Goal: Task Accomplishment & Management: Complete application form

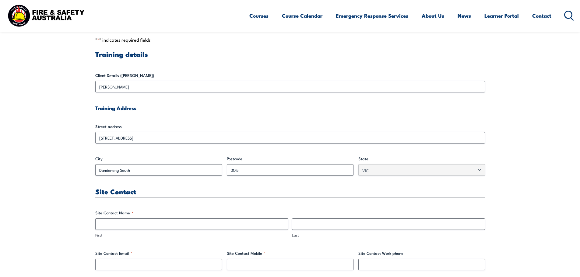
scroll to position [183, 0]
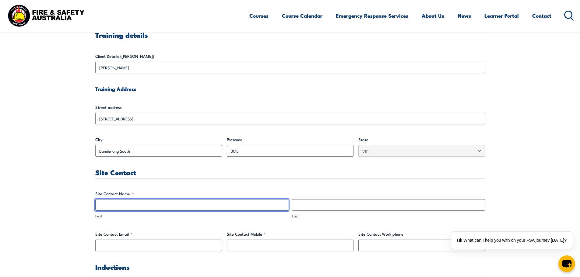
click at [105, 205] on input "First" at bounding box center [191, 205] width 193 height 12
type input "[PERSON_NAME]"
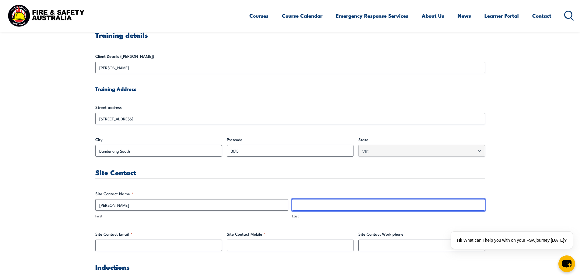
type input "[PERSON_NAME]"
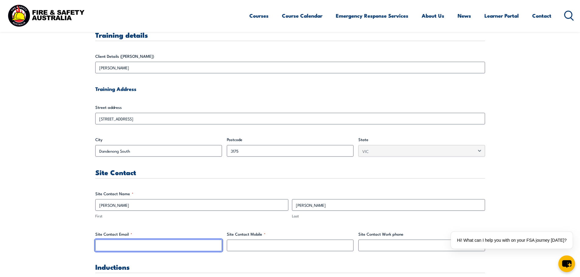
type input "[EMAIL_ADDRESS][DOMAIN_NAME]"
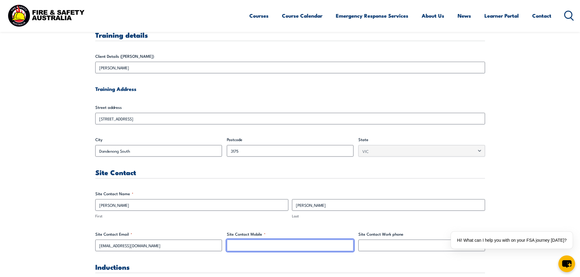
type input "0413826816"
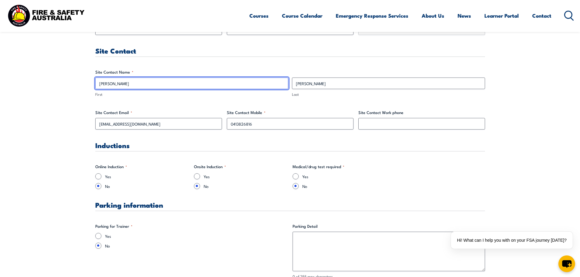
scroll to position [335, 0]
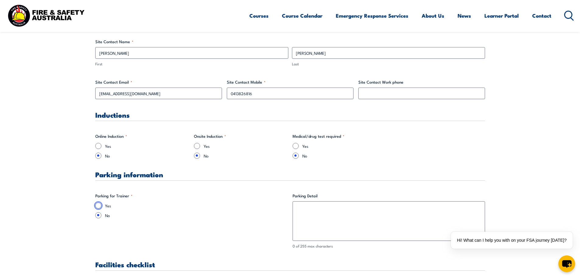
click at [96, 205] on input "Yes" at bounding box center [98, 206] width 6 height 6
radio input "true"
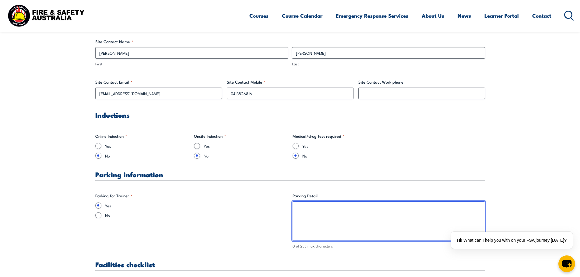
click at [306, 207] on textarea "Parking Detail" at bounding box center [389, 222] width 192 height 40
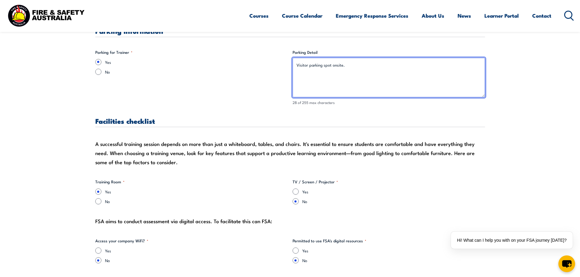
scroll to position [518, 0]
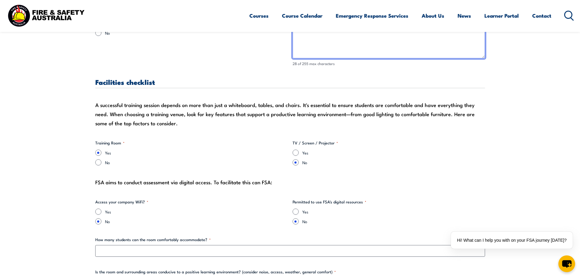
type textarea "Visitor parking spot onsite."
click at [296, 152] on input "Yes" at bounding box center [296, 153] width 6 height 6
radio input "true"
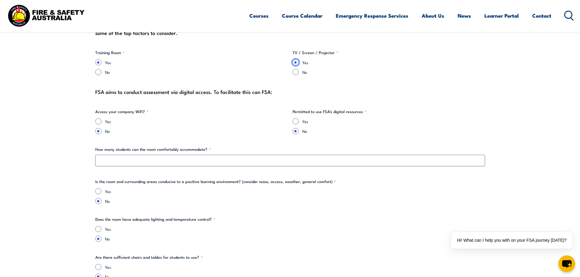
scroll to position [609, 0]
click at [296, 121] on input "Yes" at bounding box center [296, 121] width 6 height 6
radio input "true"
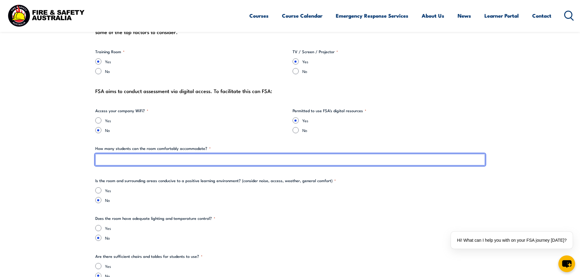
click at [107, 160] on input "How many students can the room comfortably accommodate? *" at bounding box center [290, 160] width 390 height 12
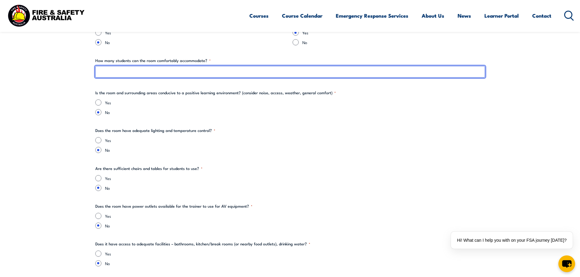
scroll to position [700, 0]
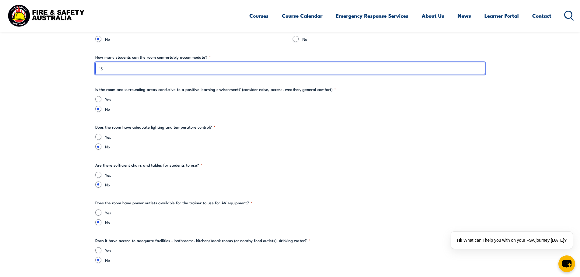
type input "15"
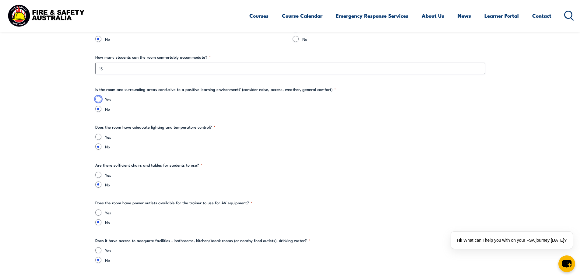
click at [99, 98] on input "Yes" at bounding box center [98, 99] width 6 height 6
radio input "true"
click at [98, 138] on input "Yes" at bounding box center [98, 137] width 6 height 6
radio input "true"
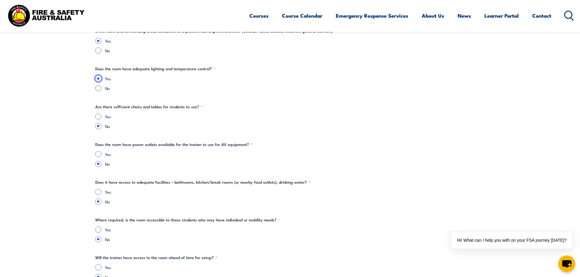
scroll to position [761, 0]
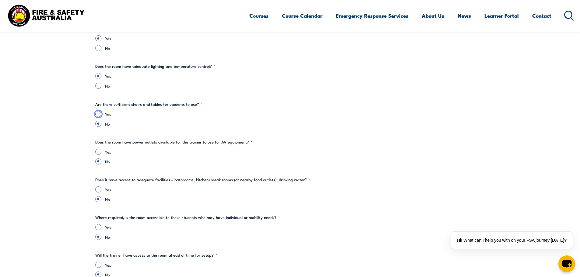
click at [98, 112] on input "Yes" at bounding box center [98, 114] width 6 height 6
radio input "true"
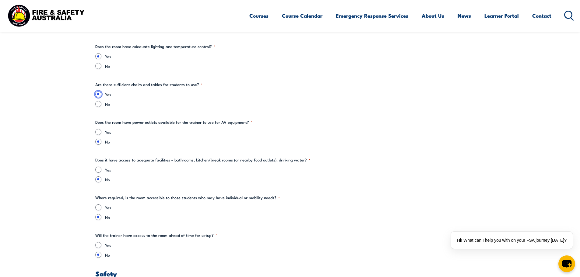
scroll to position [792, 0]
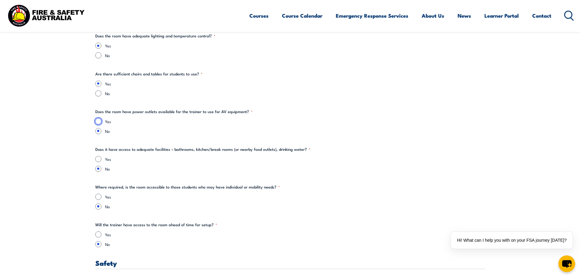
click at [99, 120] on input "Yes" at bounding box center [98, 121] width 6 height 6
radio input "true"
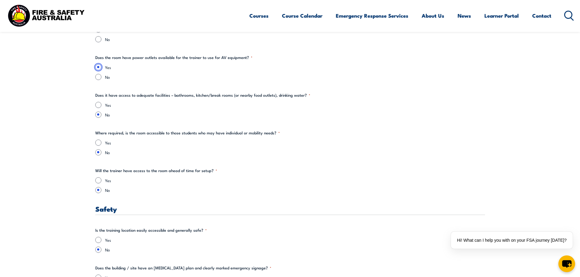
scroll to position [853, 0]
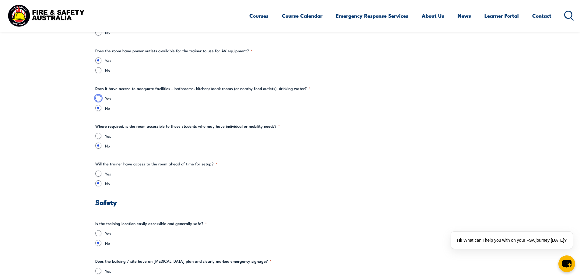
click at [99, 98] on input "Yes" at bounding box center [98, 98] width 6 height 6
radio input "true"
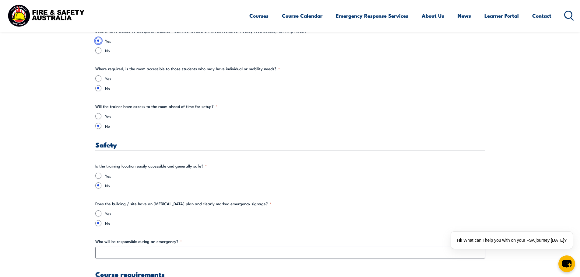
scroll to position [913, 0]
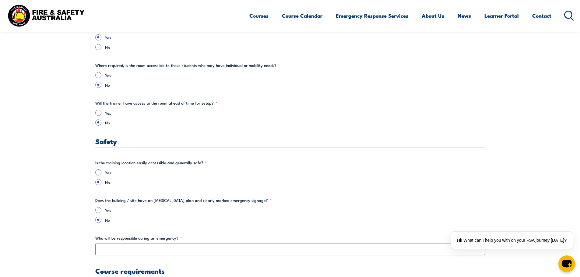
click at [97, 110] on div "Yes" at bounding box center [290, 113] width 390 height 6
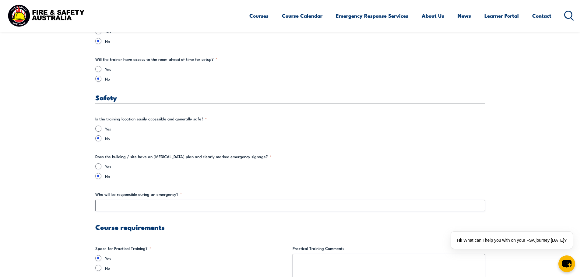
scroll to position [974, 0]
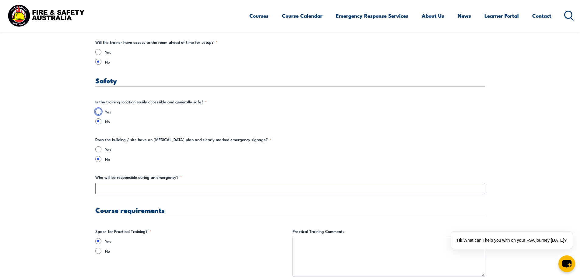
click at [98, 111] on input "Yes" at bounding box center [98, 112] width 6 height 6
radio input "true"
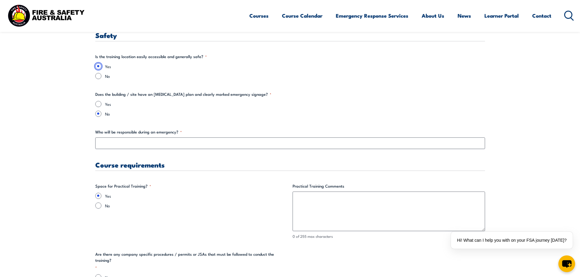
scroll to position [1035, 0]
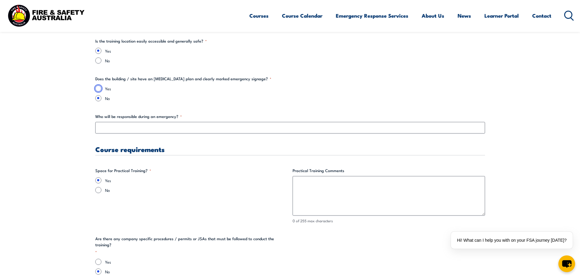
click at [98, 88] on input "Yes" at bounding box center [98, 89] width 6 height 6
radio input "true"
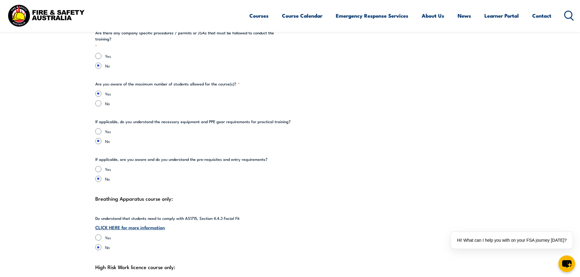
scroll to position [1248, 0]
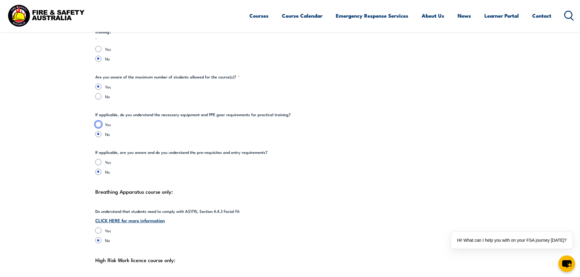
click at [99, 121] on input "Yes" at bounding box center [98, 124] width 6 height 6
radio input "true"
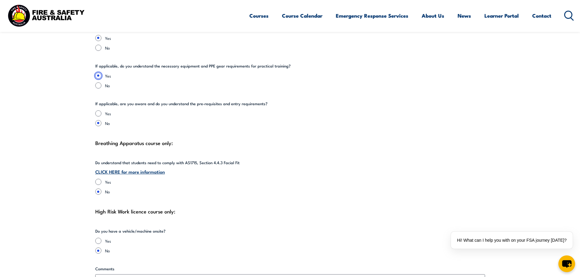
scroll to position [1309, 0]
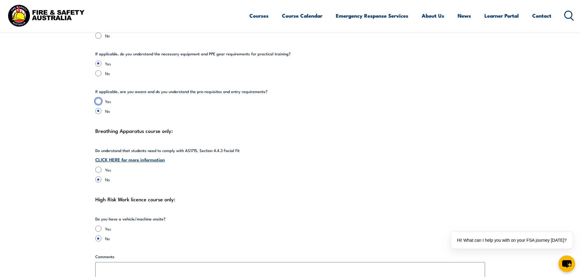
click at [97, 98] on input "Yes" at bounding box center [98, 101] width 6 height 6
radio input "true"
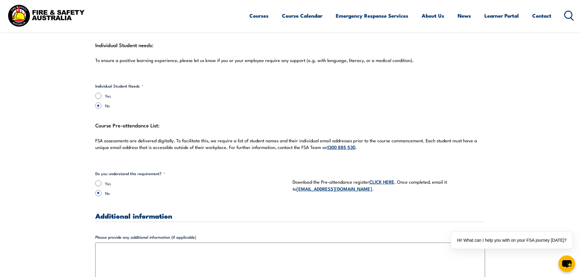
scroll to position [1583, 0]
click at [98, 180] on input "Yes" at bounding box center [98, 183] width 6 height 6
radio input "true"
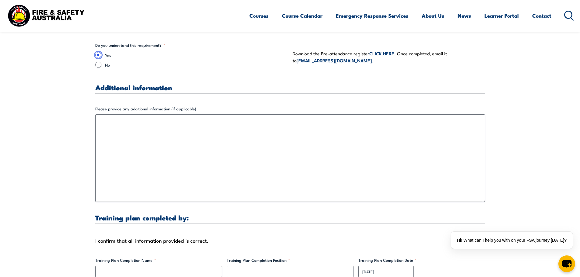
scroll to position [1735, 0]
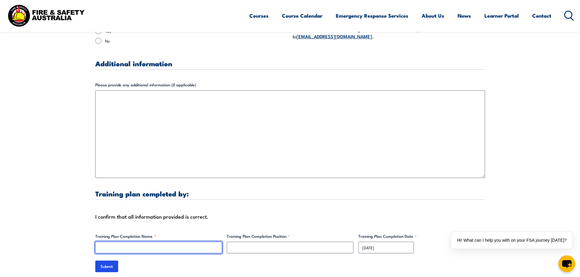
click at [112, 243] on input "Training Plan Completion Name *" at bounding box center [158, 248] width 127 height 12
type input "[PERSON_NAME]"
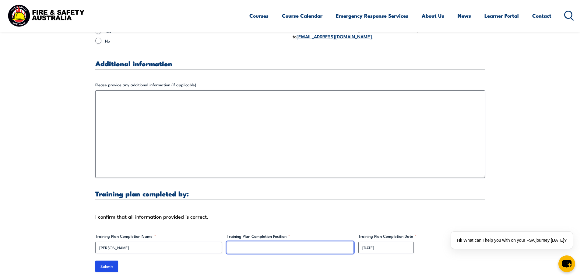
click at [237, 243] on input "Training Plan Completion Position *" at bounding box center [290, 248] width 127 height 12
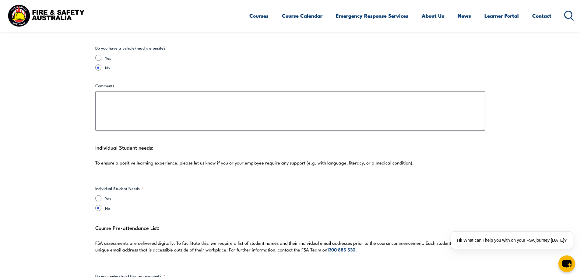
scroll to position [1461, 0]
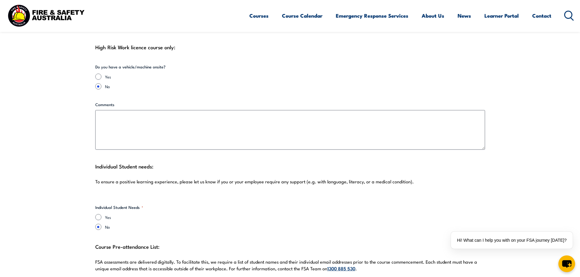
type input "Learning & Development Manager"
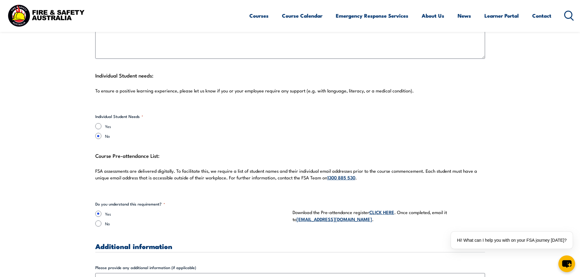
scroll to position [1553, 0]
click at [383, 209] on link "CLICK HERE" at bounding box center [381, 212] width 25 height 7
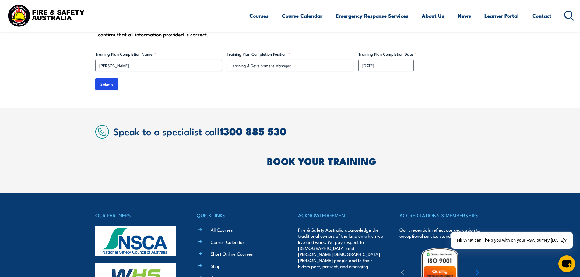
scroll to position [1918, 0]
click at [103, 78] on input "Submit" at bounding box center [106, 84] width 23 height 12
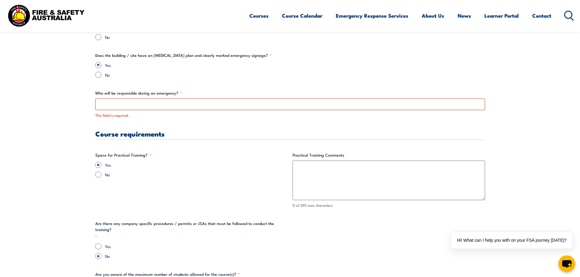
scroll to position [1099, 0]
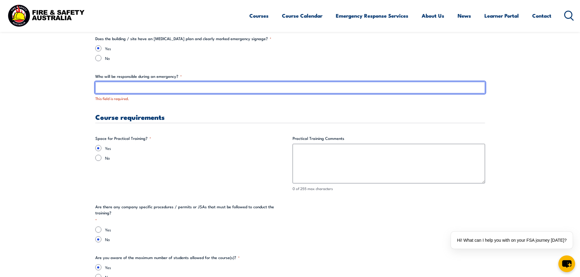
click at [104, 88] on input "Who will be responsible during an emergency? *" at bounding box center [290, 88] width 390 height 12
type input "[PERSON_NAME]"
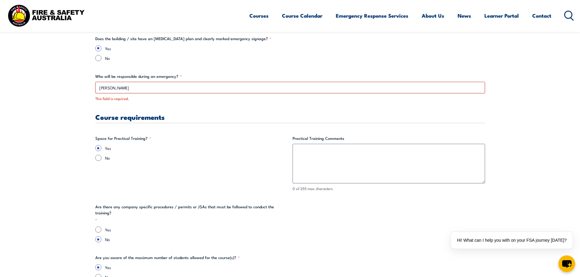
click at [245, 66] on div "Training details Client Details ([PERSON_NAME]) [PERSON_NAME] Training Address …" at bounding box center [290, 30] width 390 height 1783
click at [206, 98] on div "This field is required." at bounding box center [290, 99] width 390 height 6
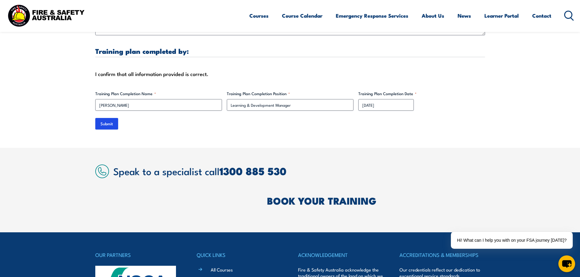
scroll to position [1921, 0]
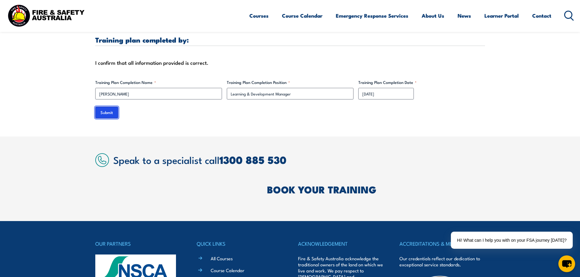
click at [111, 107] on input "Submit" at bounding box center [106, 113] width 23 height 12
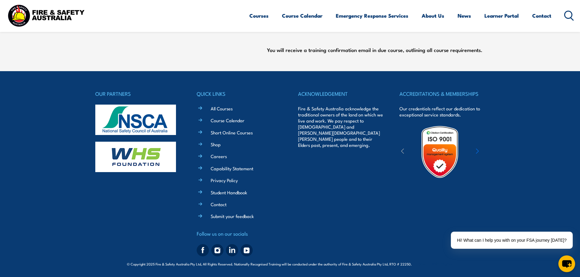
scroll to position [0, 0]
